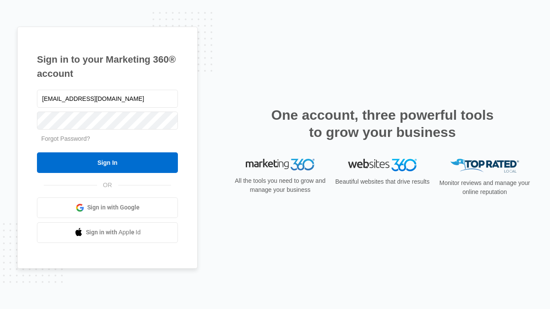
type input "dankie614@gmail.com"
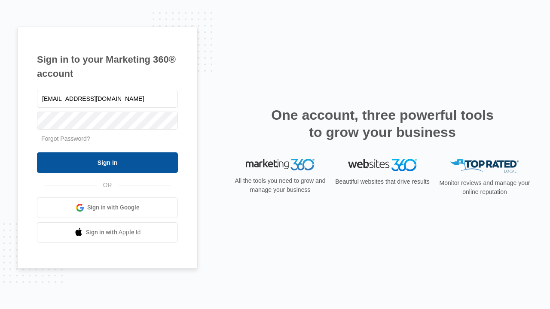
click at [107, 162] on input "Sign In" at bounding box center [107, 162] width 141 height 21
